Goal: Information Seeking & Learning: Learn about a topic

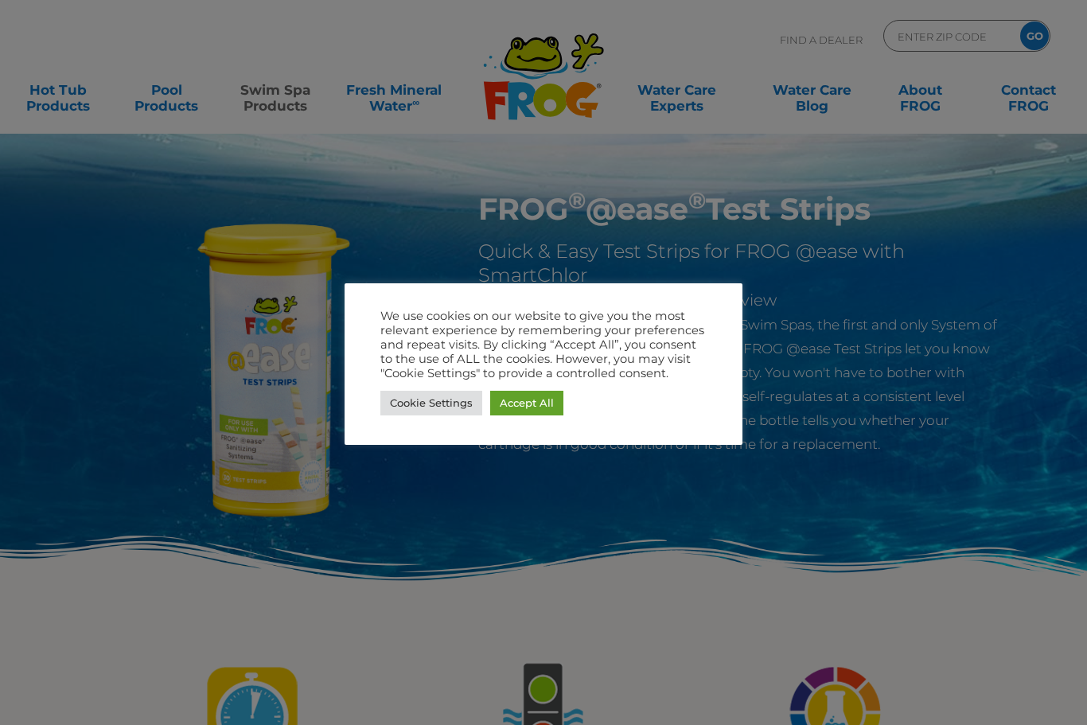
click at [545, 406] on link "Accept All" at bounding box center [526, 403] width 73 height 25
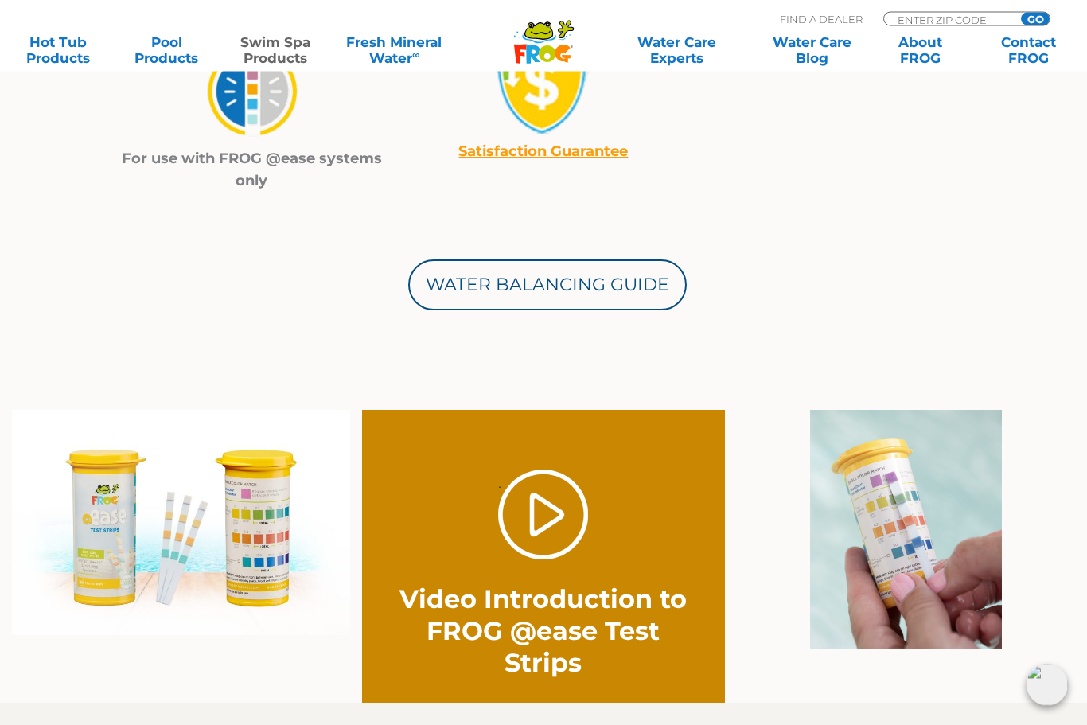
scroll to position [862, 0]
click at [626, 283] on link "Water Balancing Guide" at bounding box center [547, 284] width 279 height 51
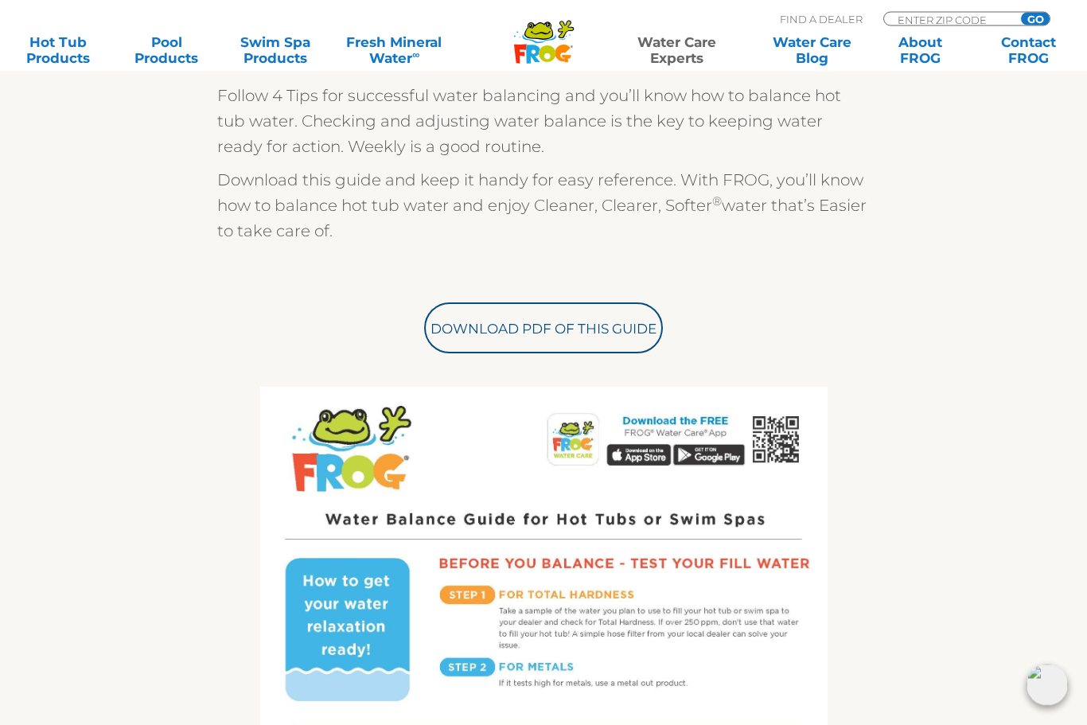
scroll to position [426, 0]
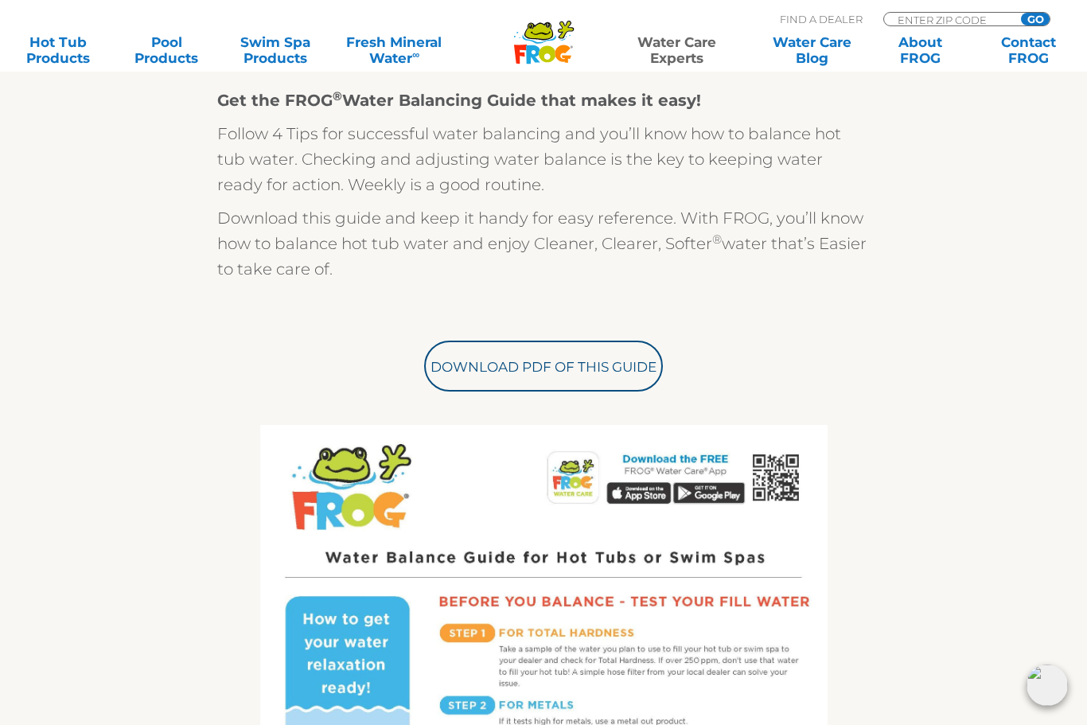
click at [620, 367] on link "Download PDF of this Guide" at bounding box center [543, 366] width 239 height 51
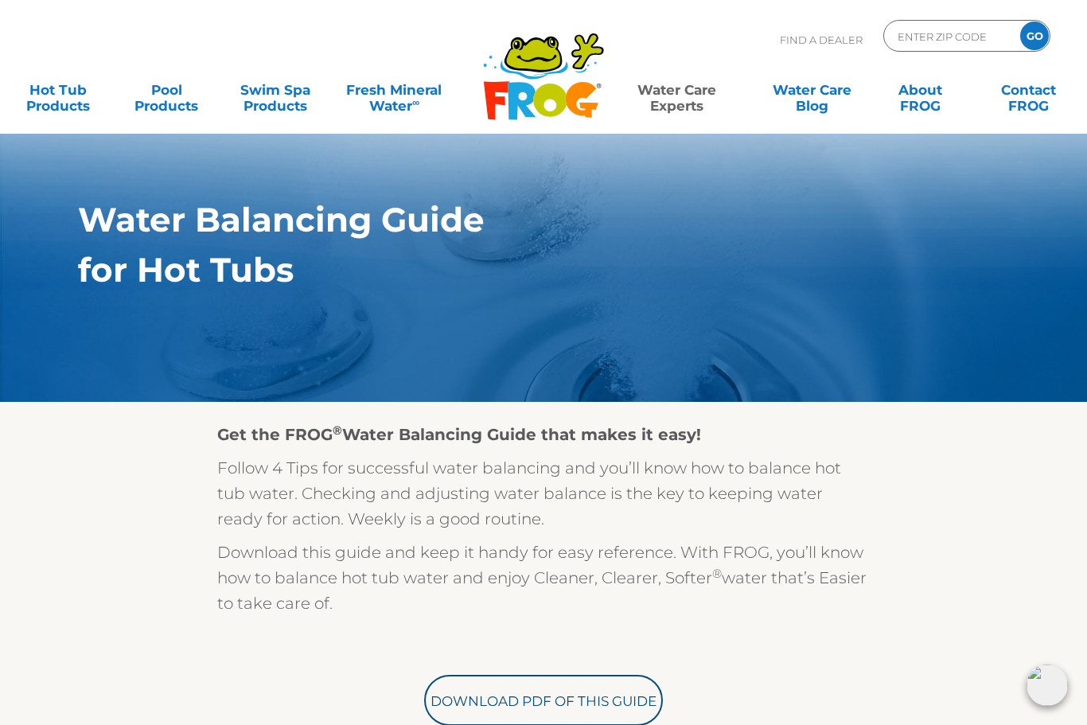
scroll to position [0, 0]
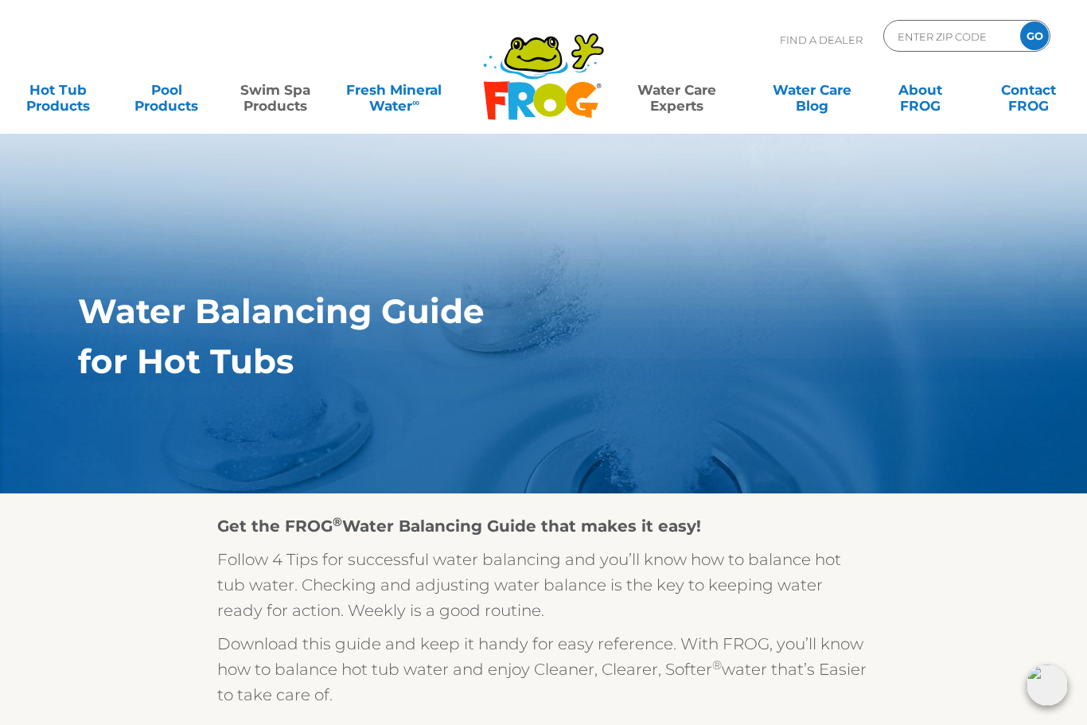
click at [283, 106] on link "Swim Spa Products" at bounding box center [275, 90] width 84 height 32
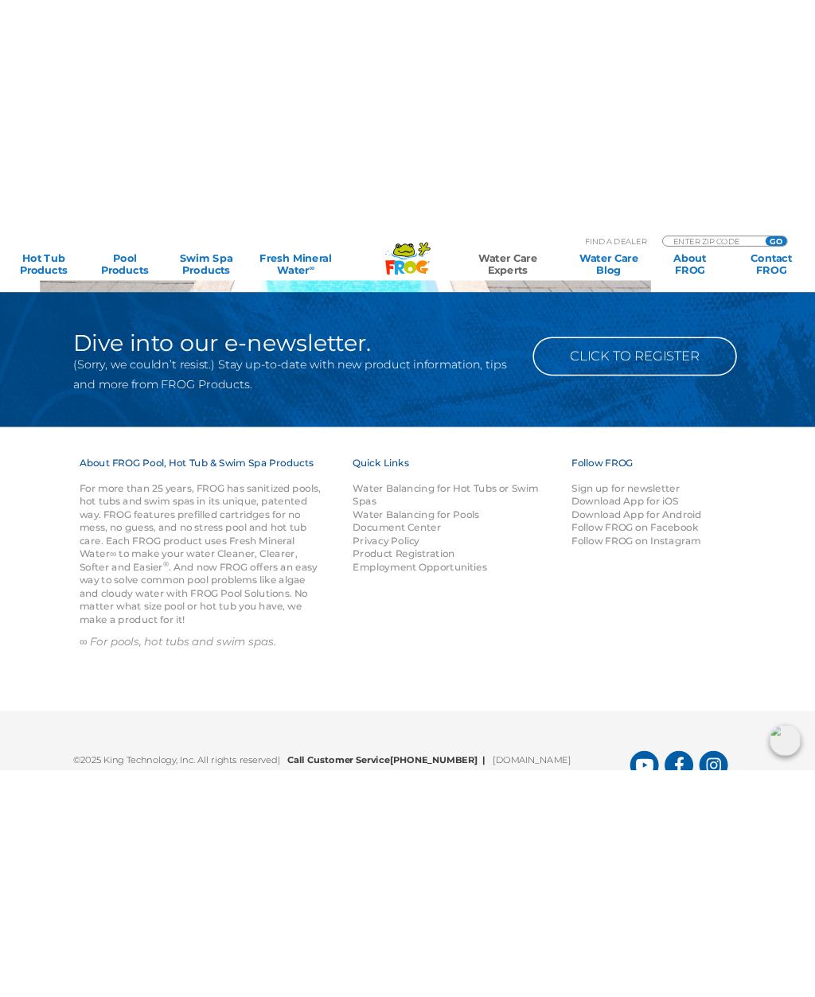
scroll to position [1551, 0]
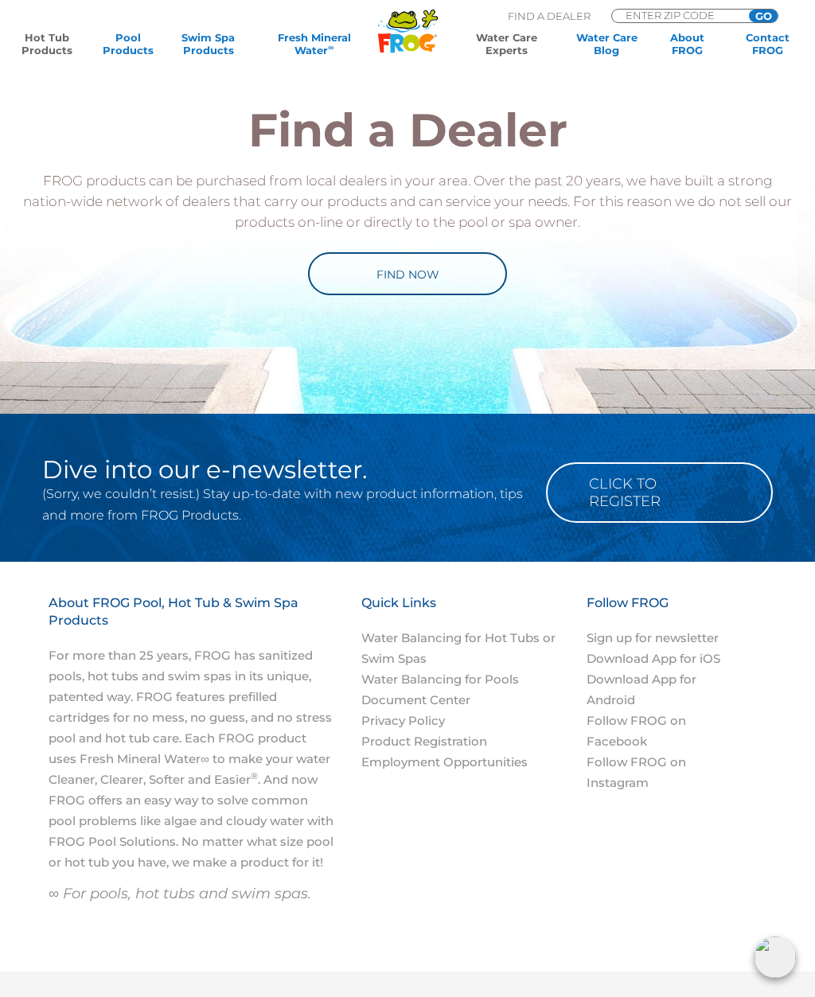
click at [66, 36] on link "Hot Tub Products" at bounding box center [47, 43] width 63 height 25
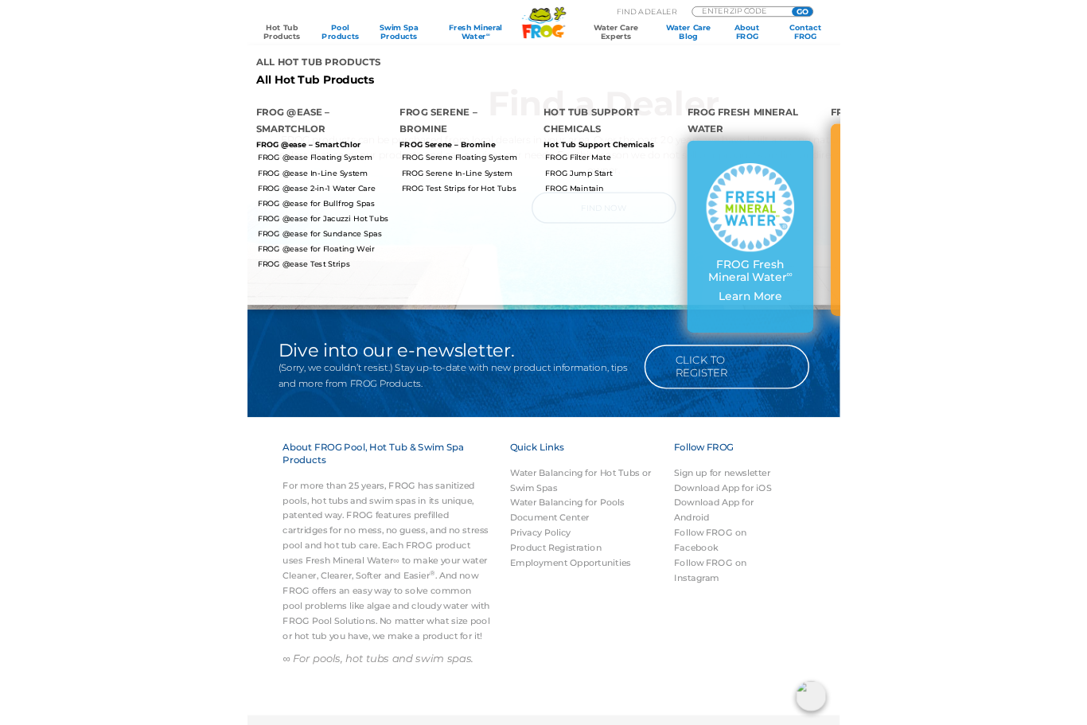
scroll to position [1967, 0]
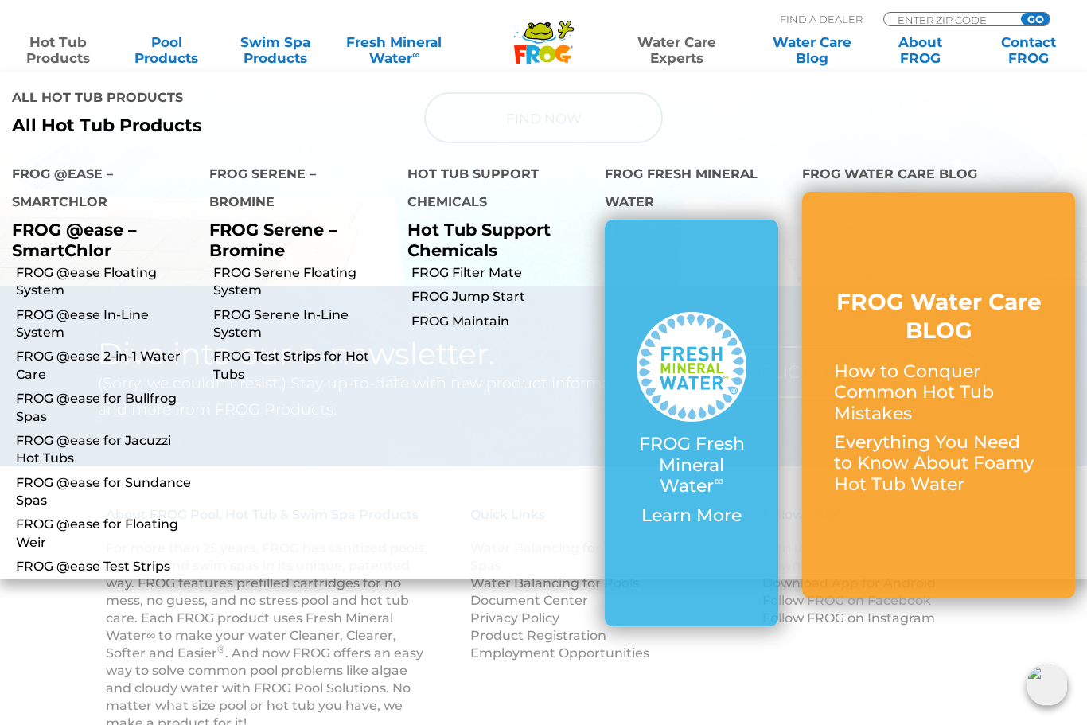
click at [161, 447] on link "FROG @ease for Jacuzzi Hot Tubs" at bounding box center [106, 450] width 181 height 36
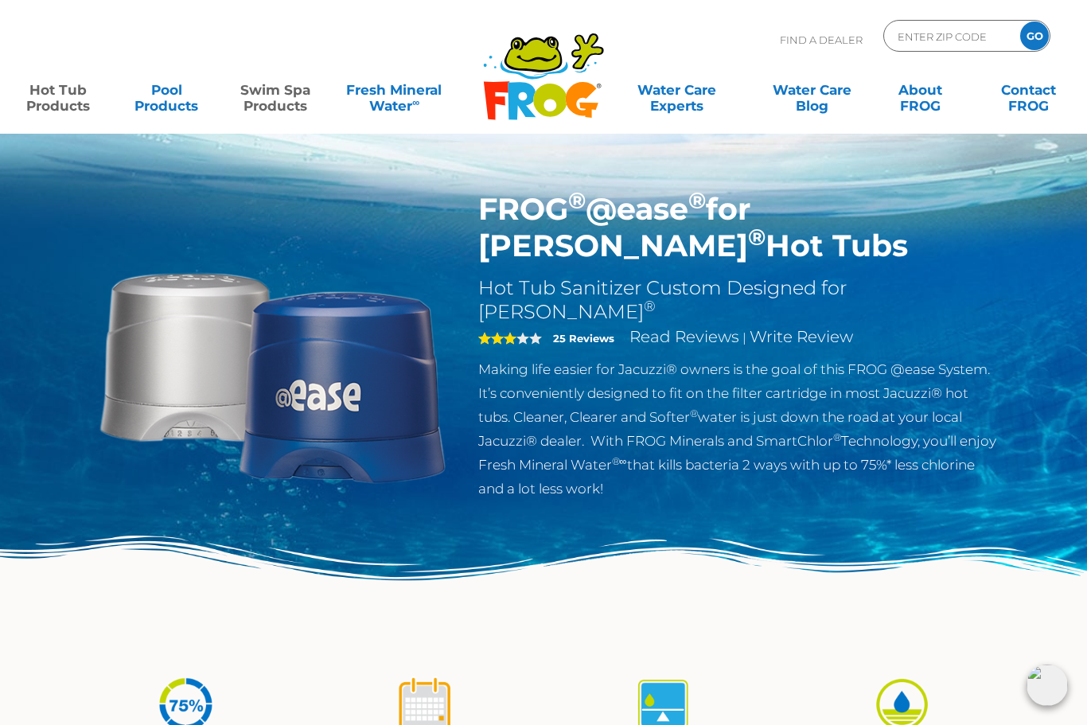
click at [304, 106] on link "Swim Spa Products" at bounding box center [275, 90] width 84 height 32
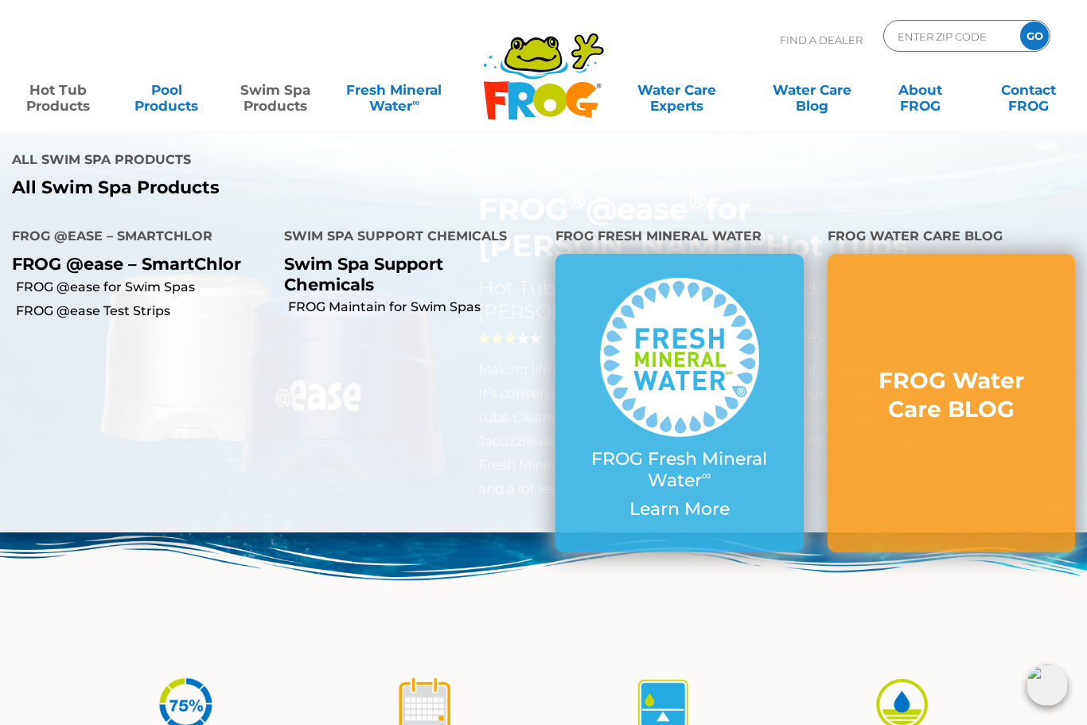
click at [292, 96] on link "Swim Spa Products" at bounding box center [275, 90] width 84 height 32
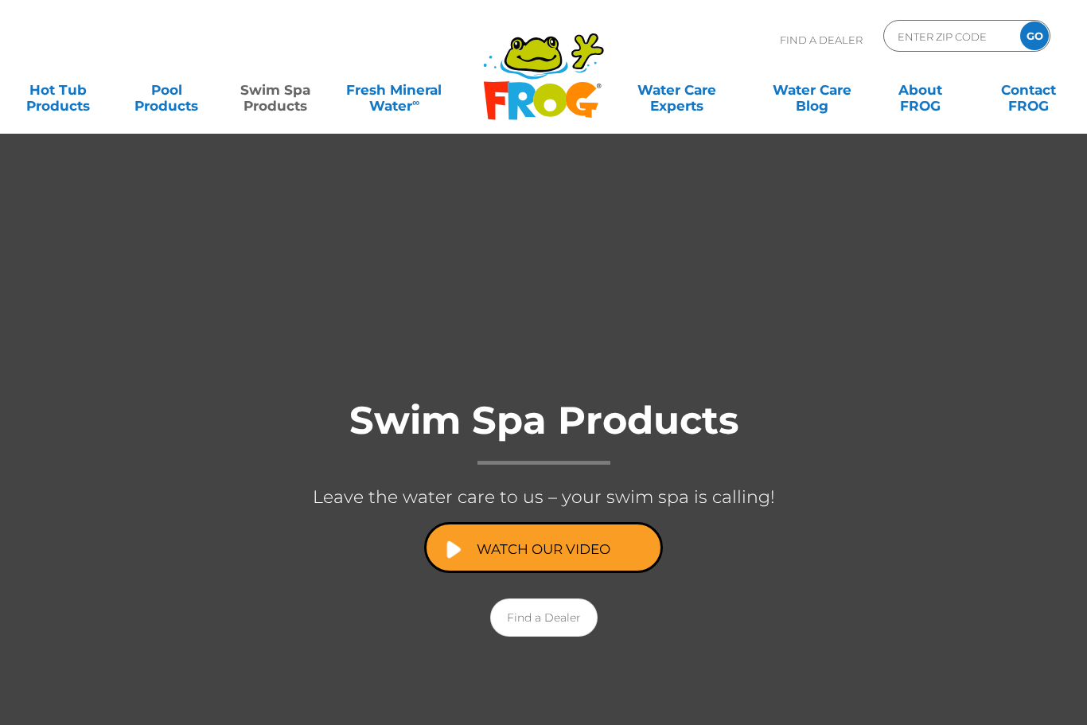
click at [574, 551] on link "Watch Our Video" at bounding box center [543, 547] width 239 height 51
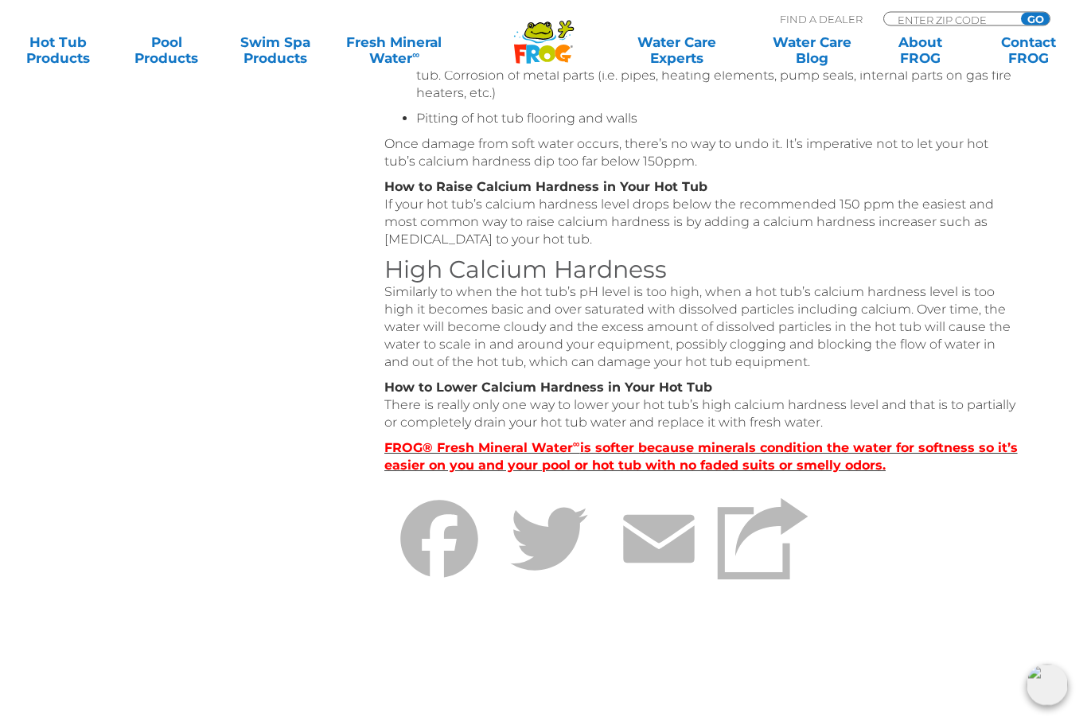
scroll to position [666, 0]
